Goal: Task Accomplishment & Management: Manage account settings

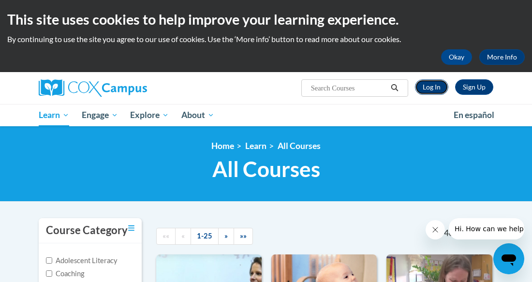
click at [435, 84] on link "Log In" at bounding box center [431, 86] width 33 height 15
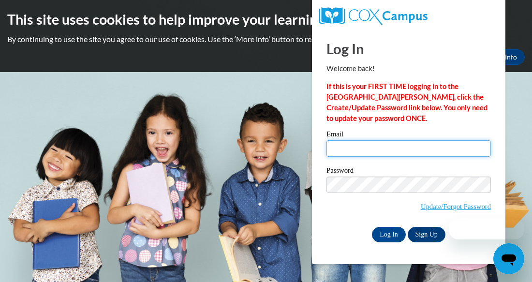
click at [363, 148] on input "Email" at bounding box center [408, 148] width 164 height 16
